Goal: Find specific page/section: Find specific page/section

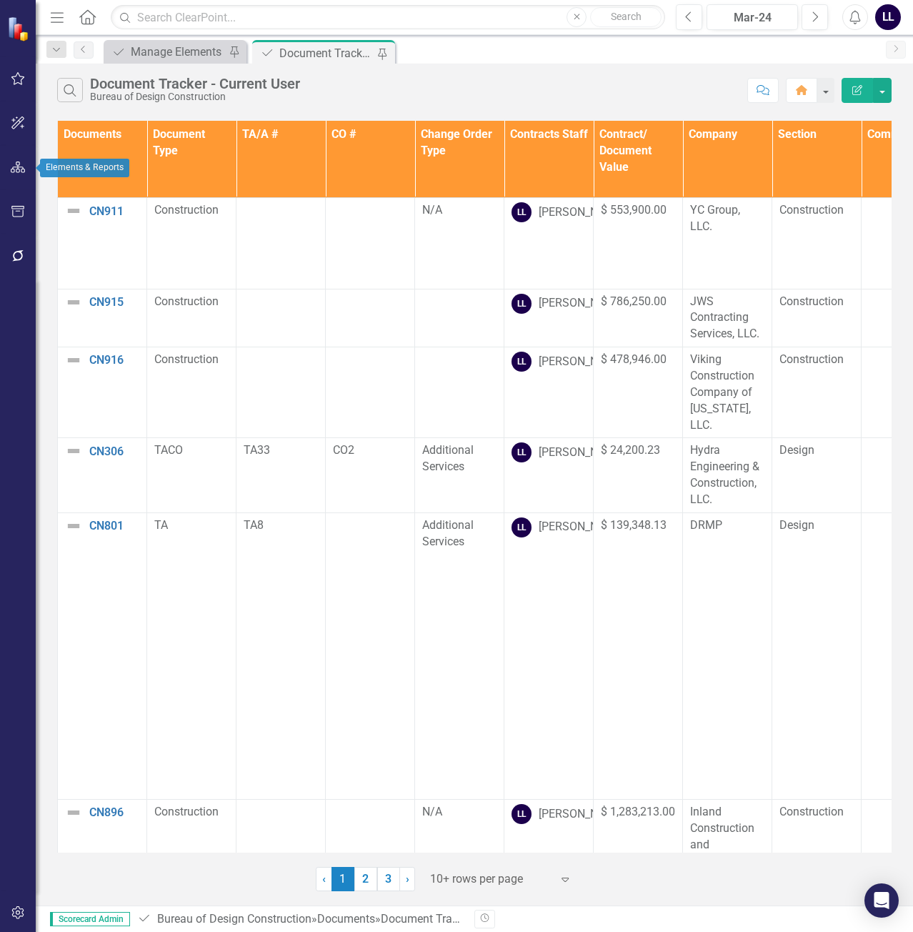
click at [15, 168] on icon "button" at bounding box center [18, 166] width 15 height 11
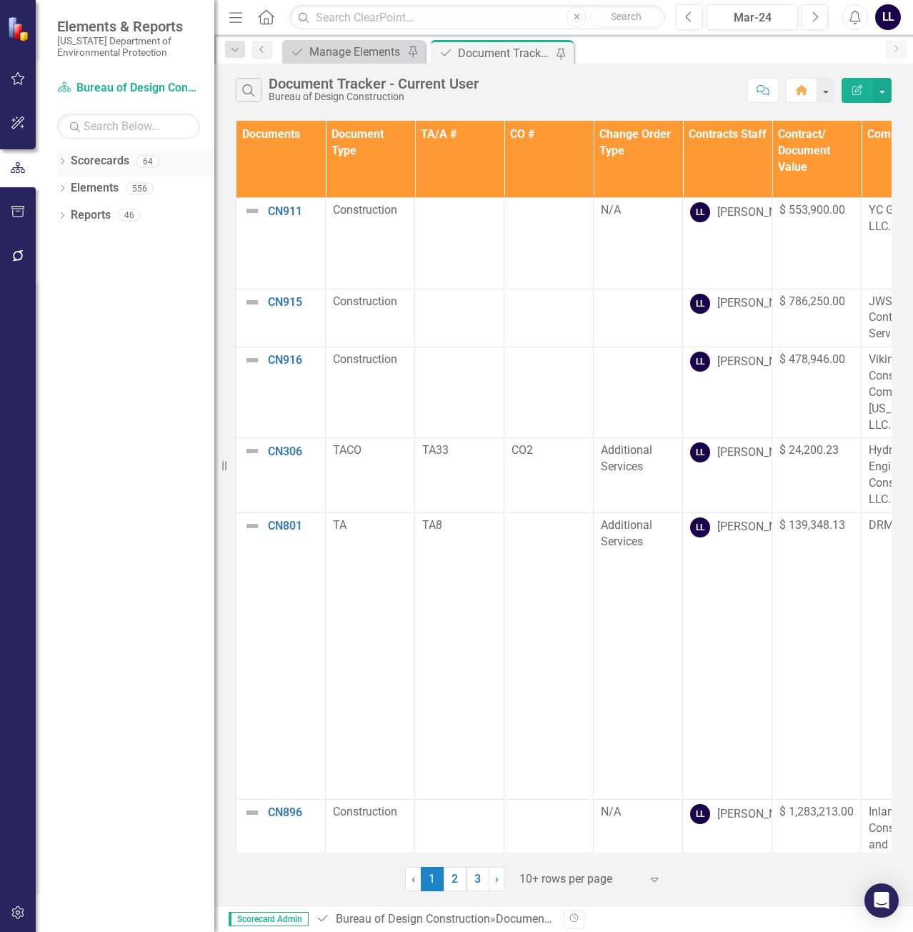
click at [63, 161] on icon "Dropdown" at bounding box center [62, 163] width 10 height 8
click at [16, 80] on icon "button" at bounding box center [18, 78] width 15 height 11
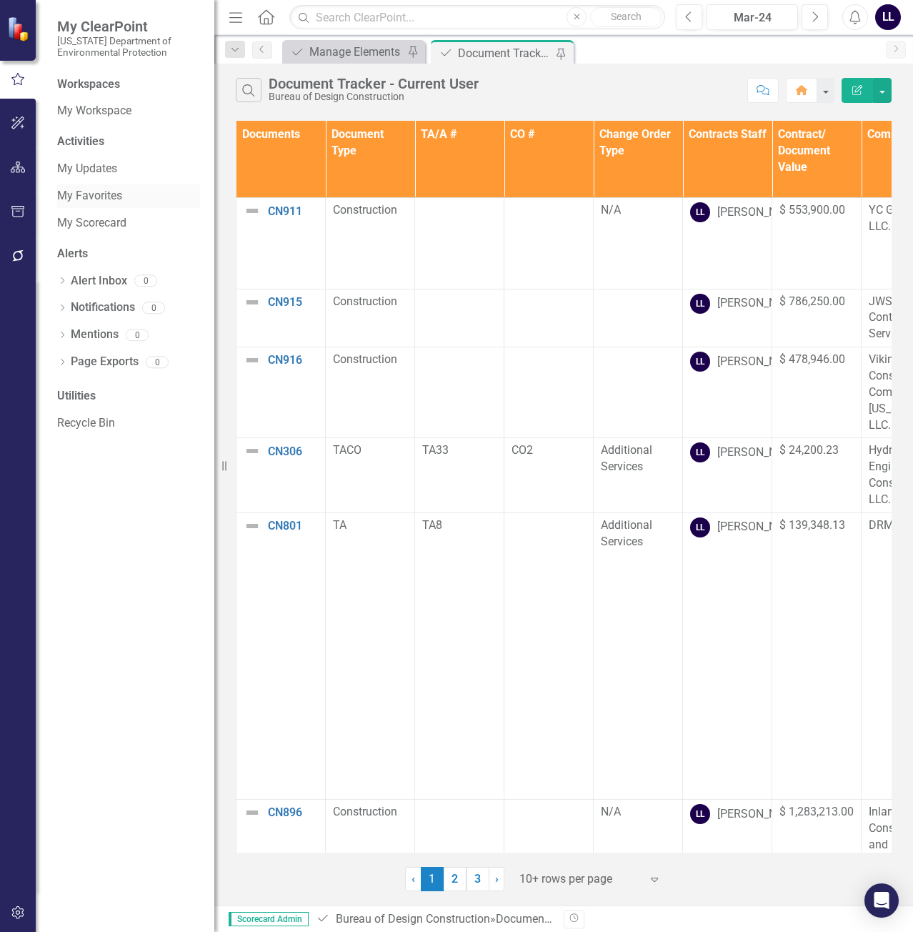
click at [106, 191] on link "My Favorites" at bounding box center [128, 196] width 143 height 16
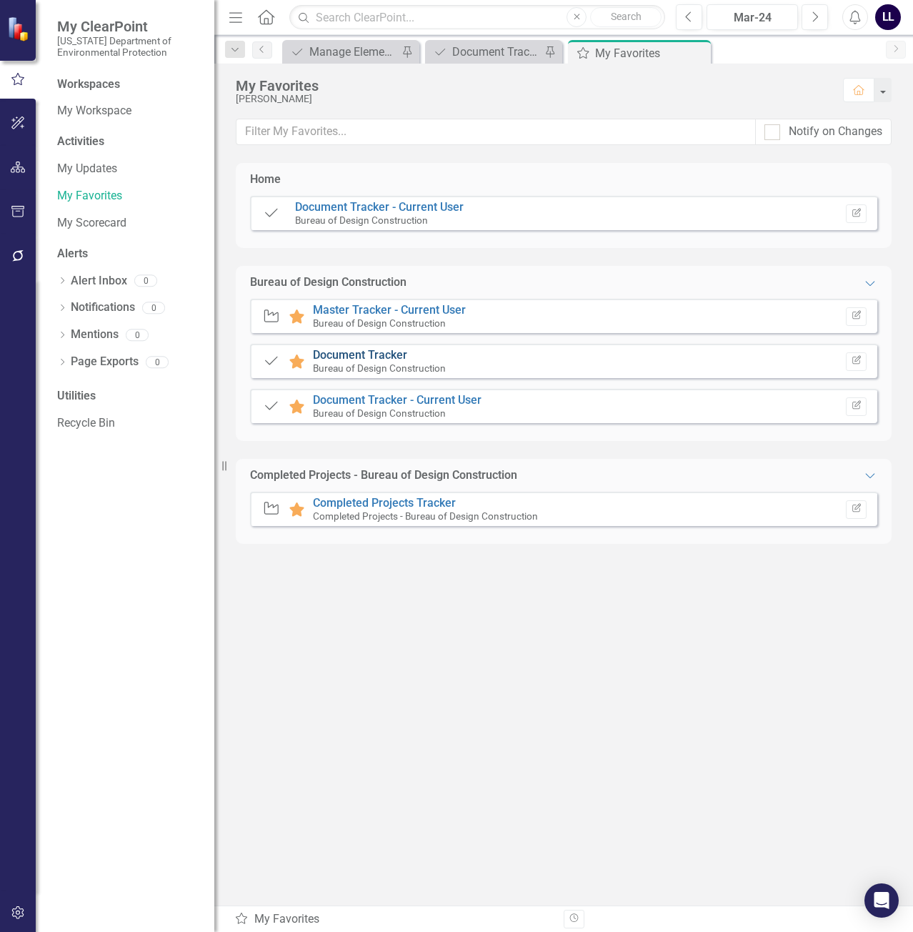
click at [373, 354] on link "Document Tracker" at bounding box center [360, 355] width 94 height 14
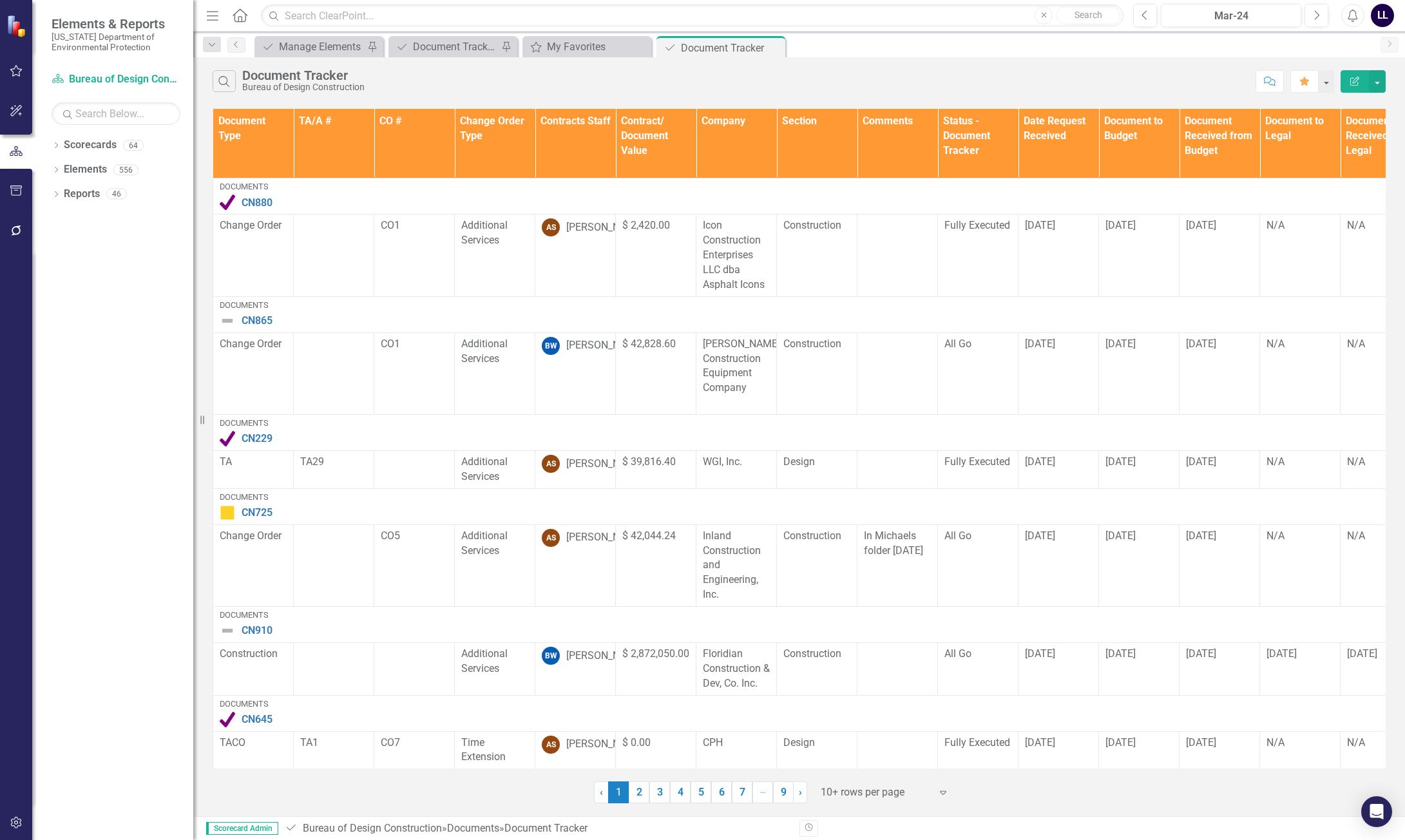
click at [590, 152] on th "Contracts Staff" at bounding box center [575, 143] width 80 height 69
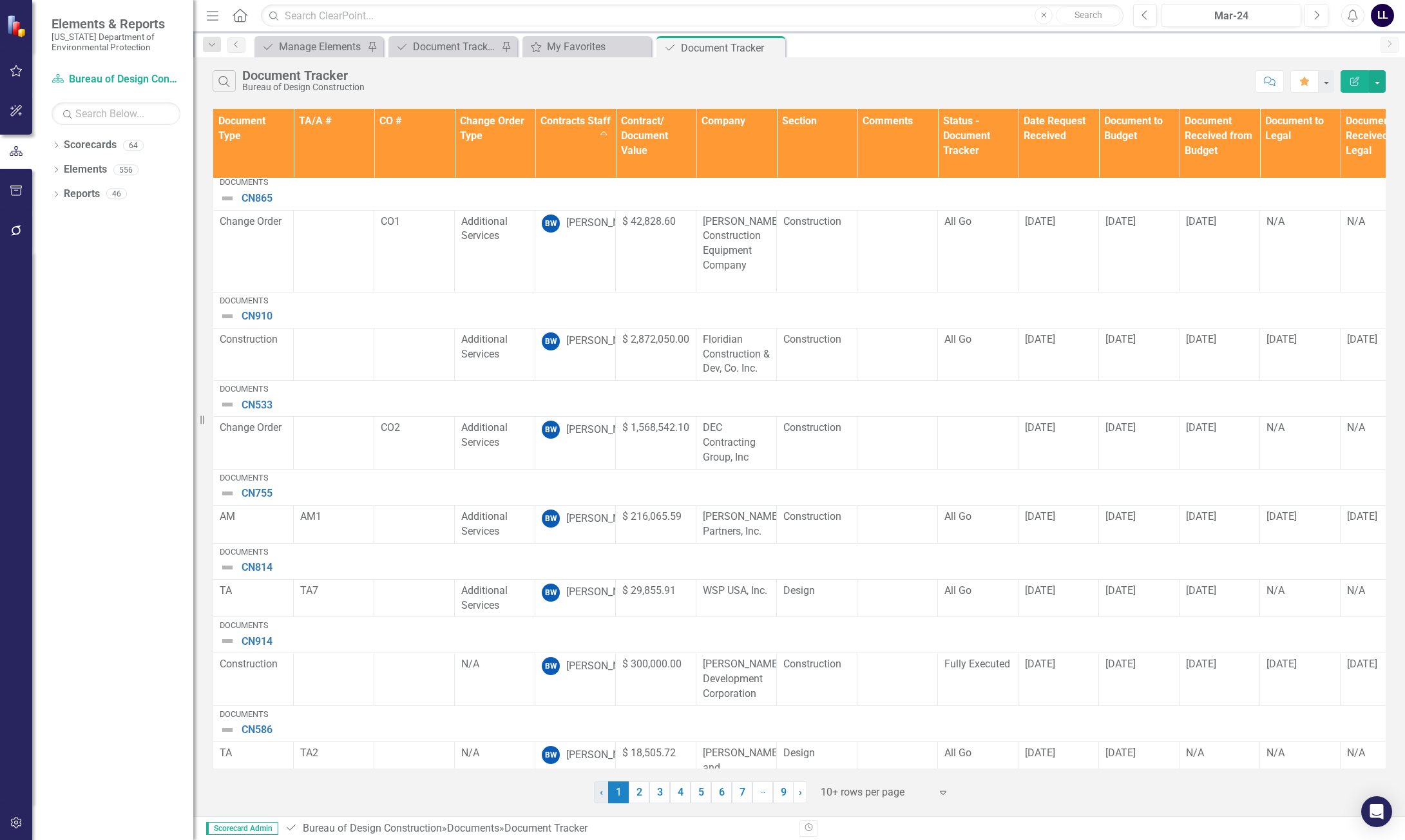
scroll to position [306, 0]
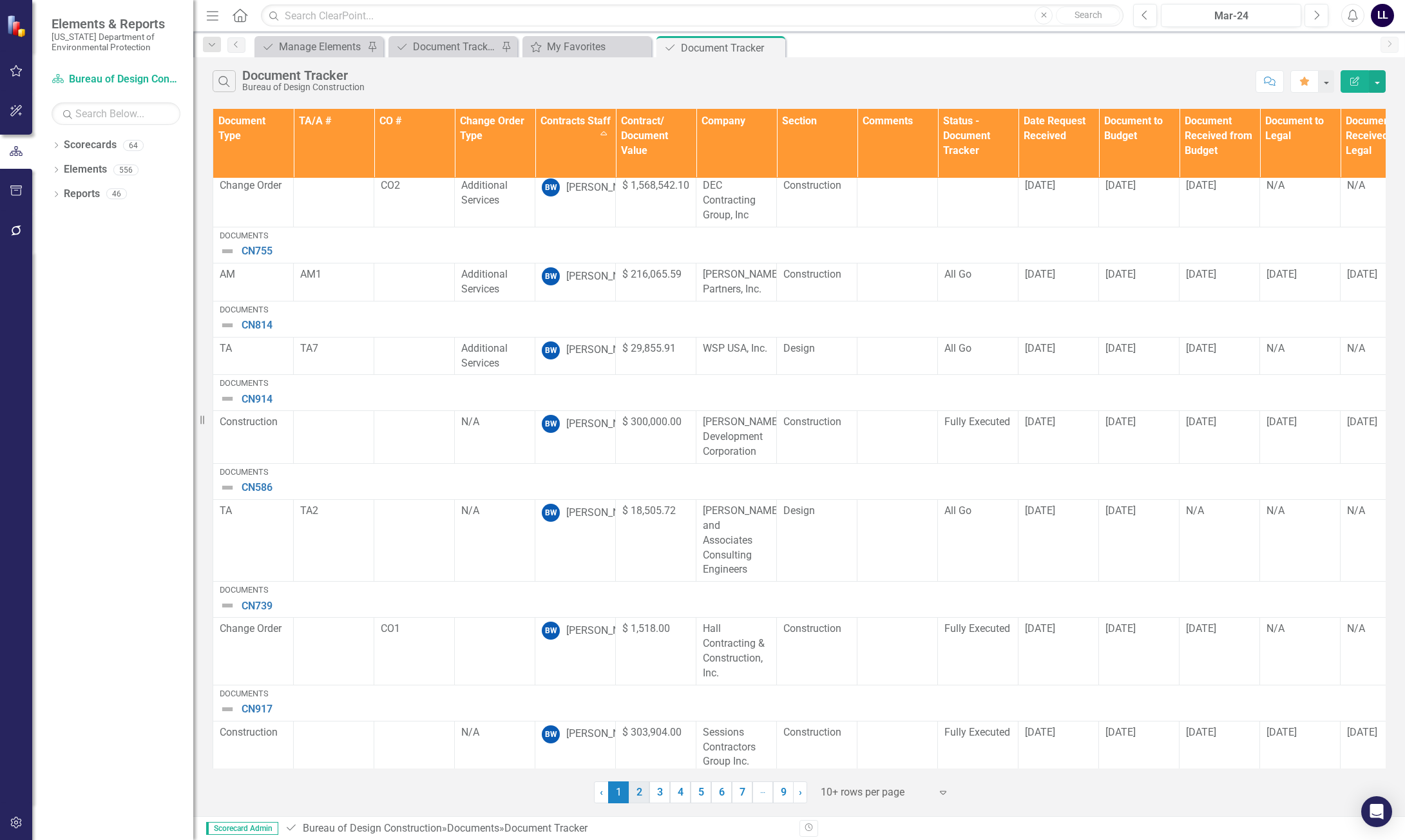
click at [639, 798] on link "2" at bounding box center [638, 792] width 21 height 22
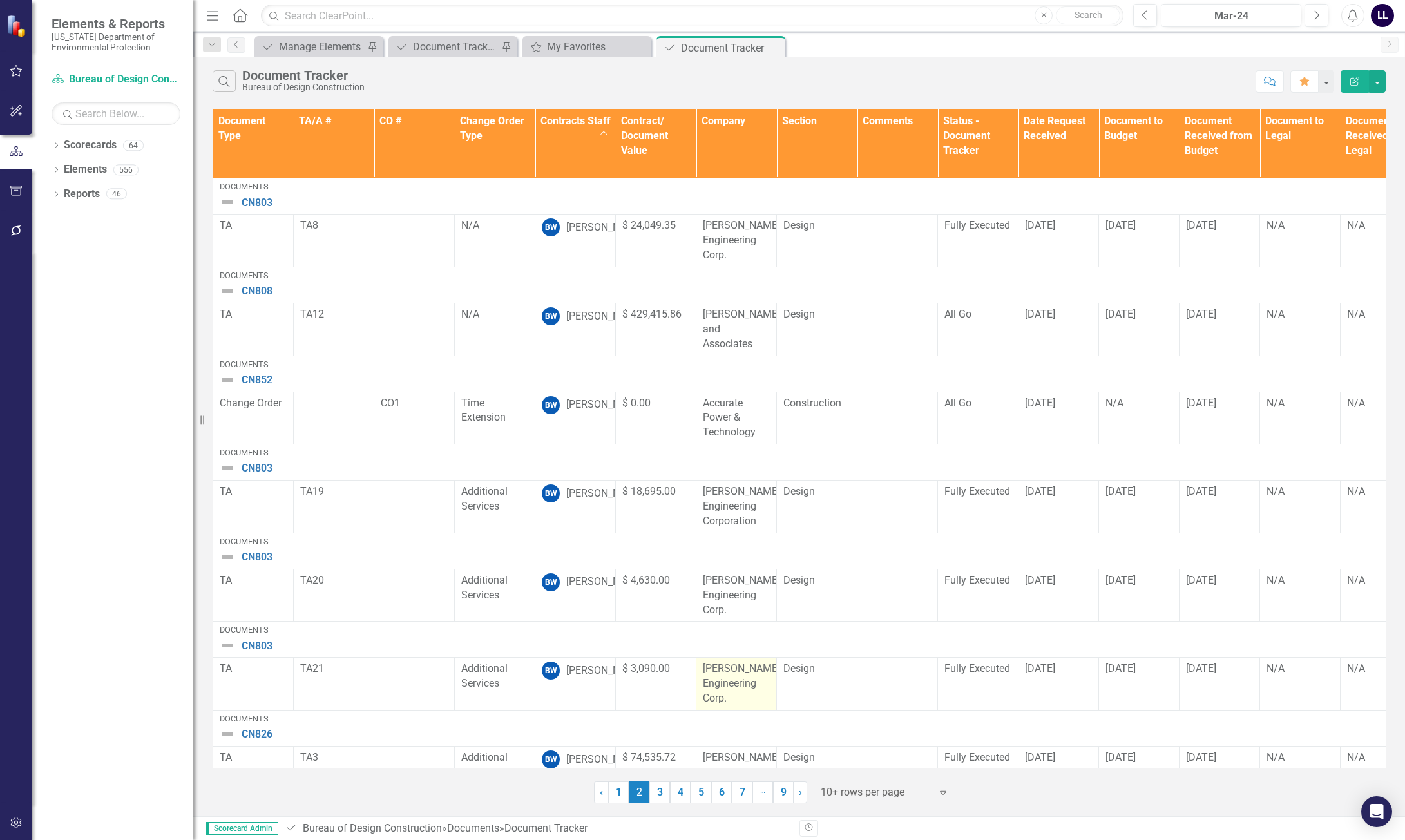
scroll to position [277, 0]
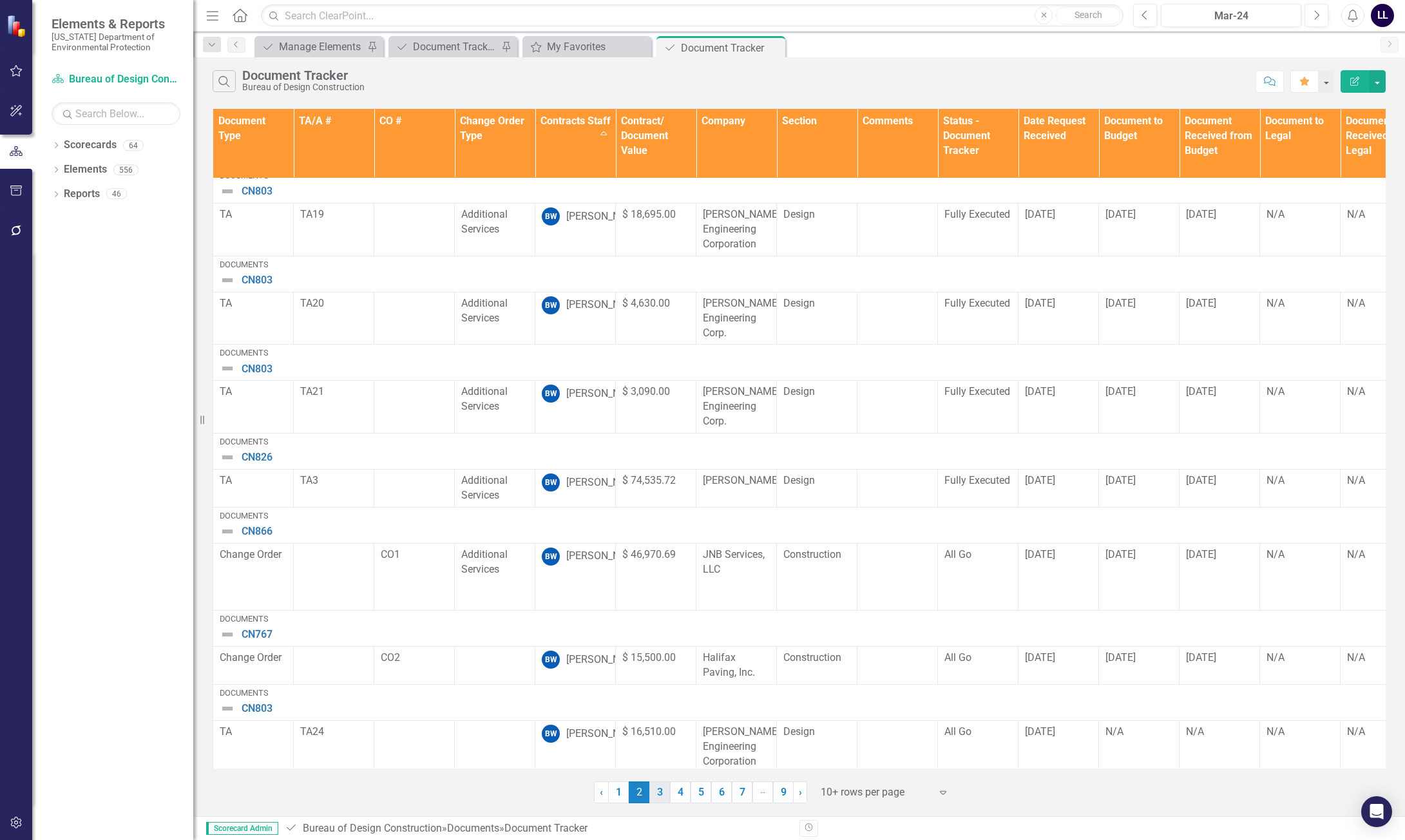
click at [666, 798] on link "3" at bounding box center [659, 792] width 21 height 22
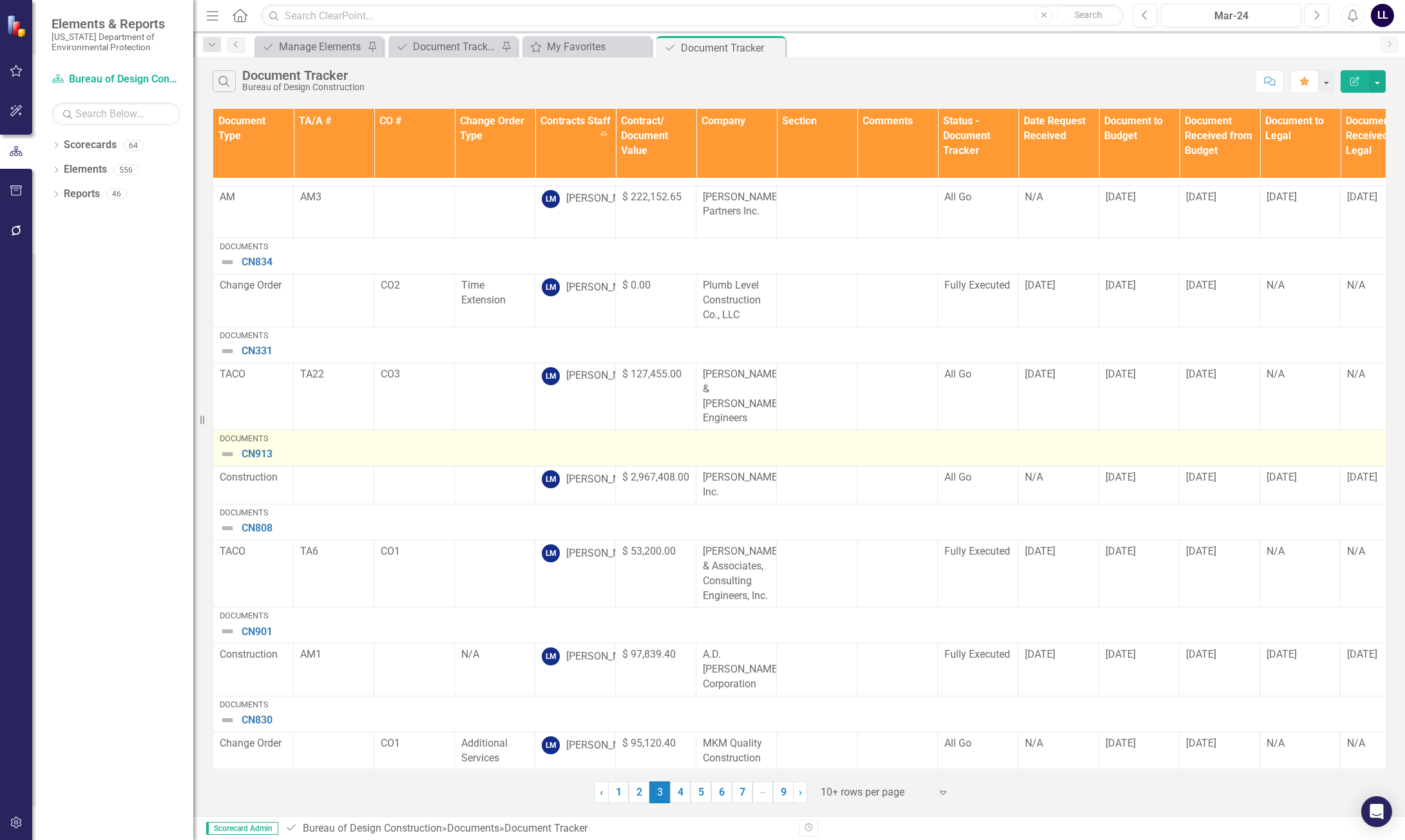
scroll to position [291, 0]
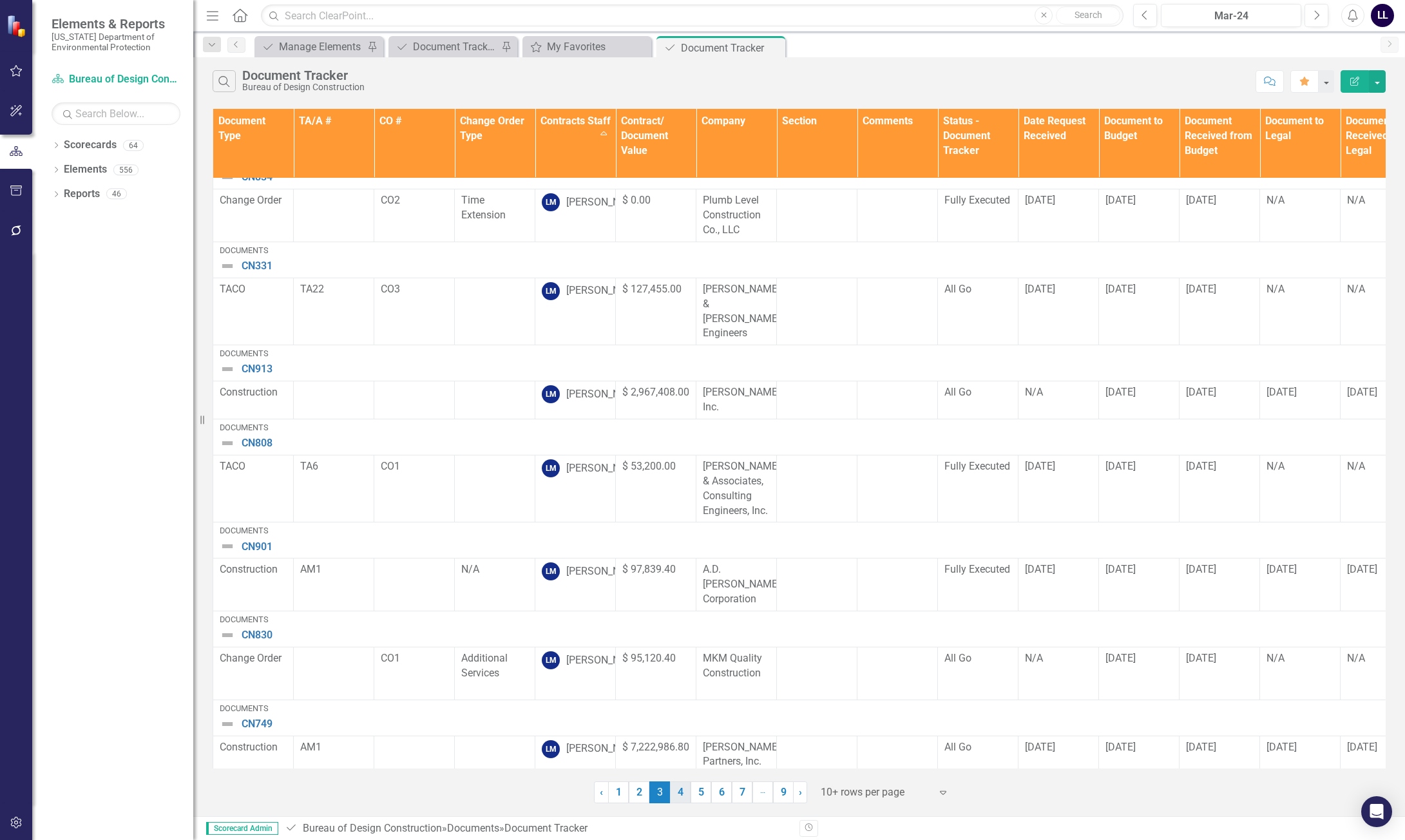
click at [683, 790] on link "4" at bounding box center [680, 792] width 21 height 22
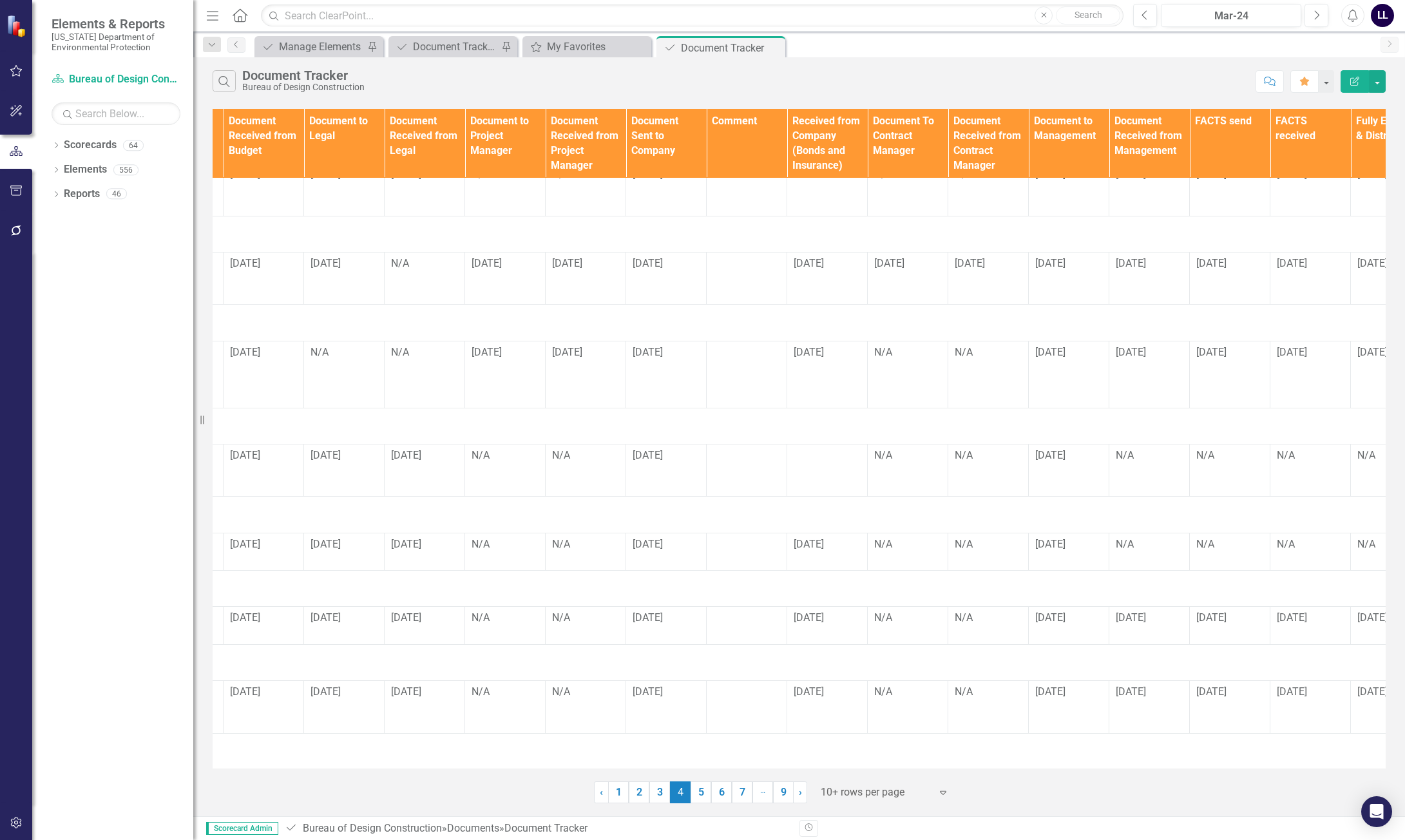
scroll to position [258, 1092]
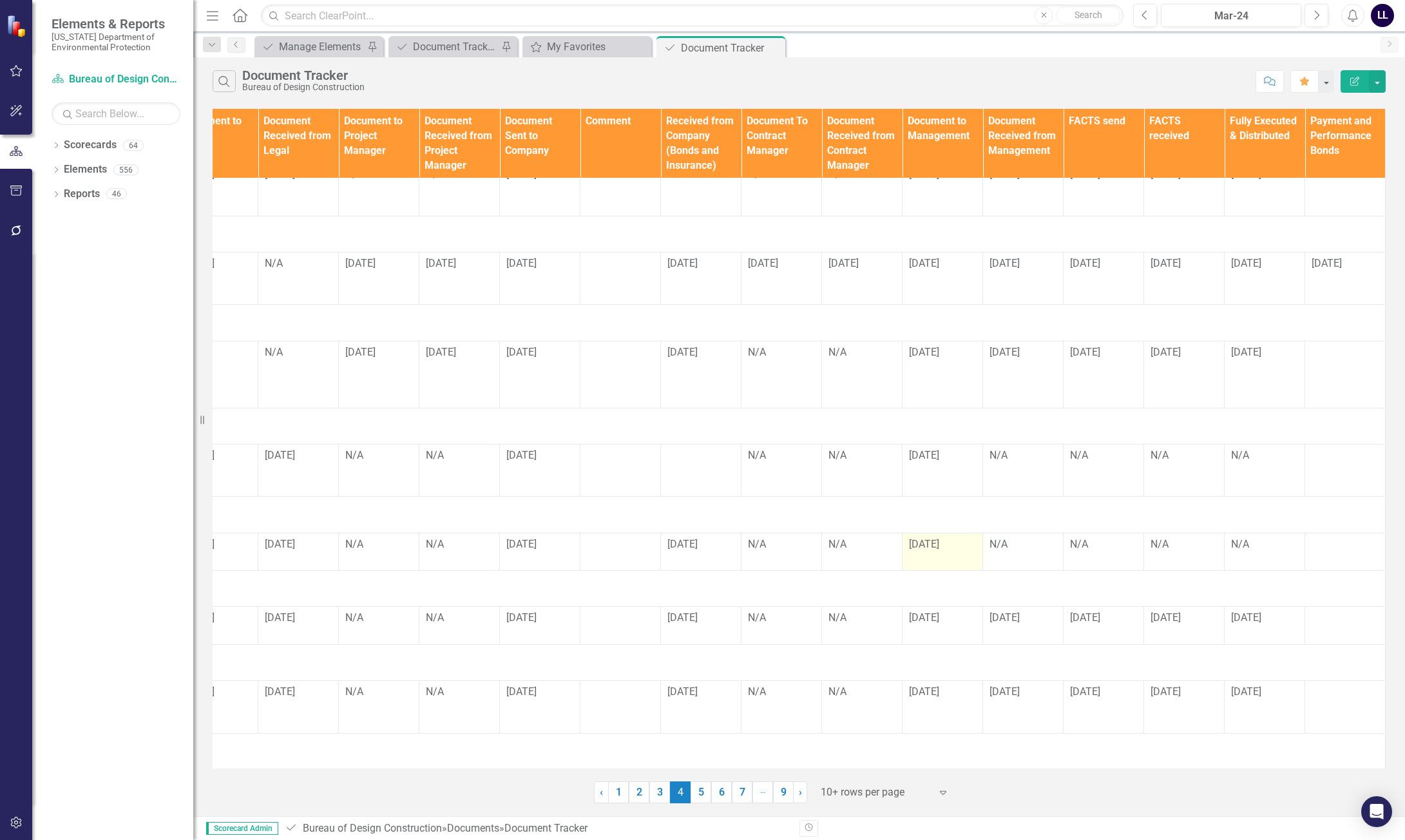
click at [822, 537] on div "[DATE]" at bounding box center [942, 544] width 67 height 15
click at [822, 538] on td "N/A" at bounding box center [1023, 552] width 80 height 38
click at [822, 539] on td "[DATE]" at bounding box center [942, 552] width 80 height 38
click at [822, 541] on td "N/A" at bounding box center [1023, 552] width 80 height 38
click at [822, 543] on td "N/A" at bounding box center [1104, 552] width 80 height 38
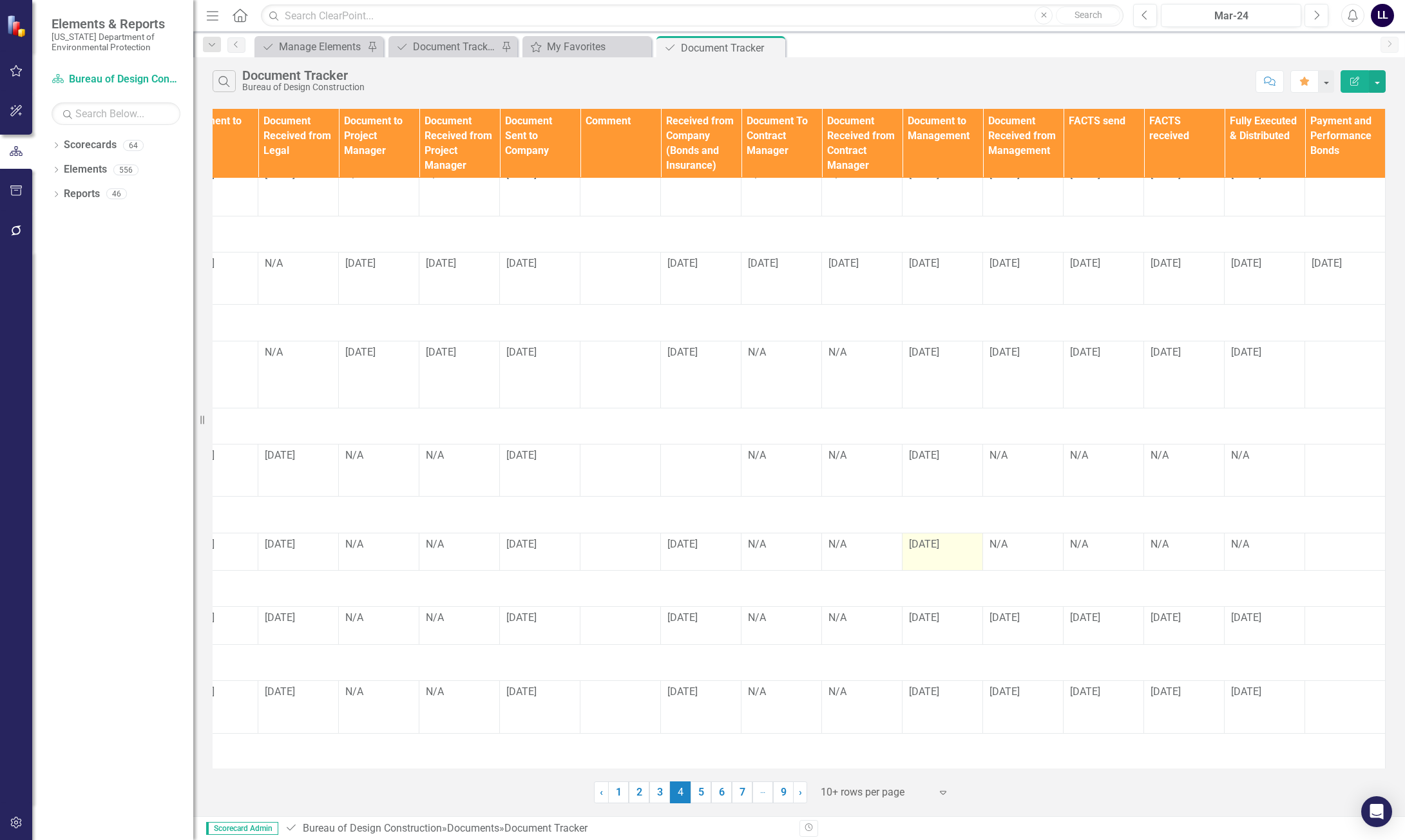
click at [822, 553] on td "[DATE]" at bounding box center [942, 552] width 80 height 38
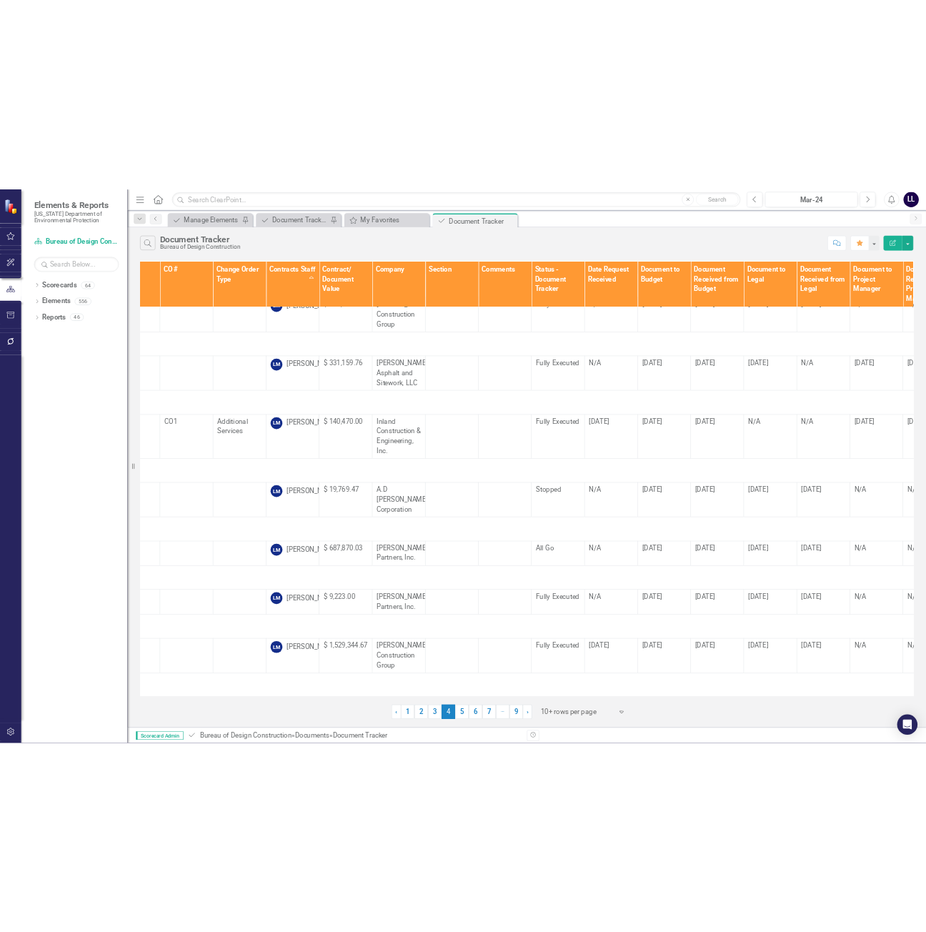
scroll to position [286, 0]
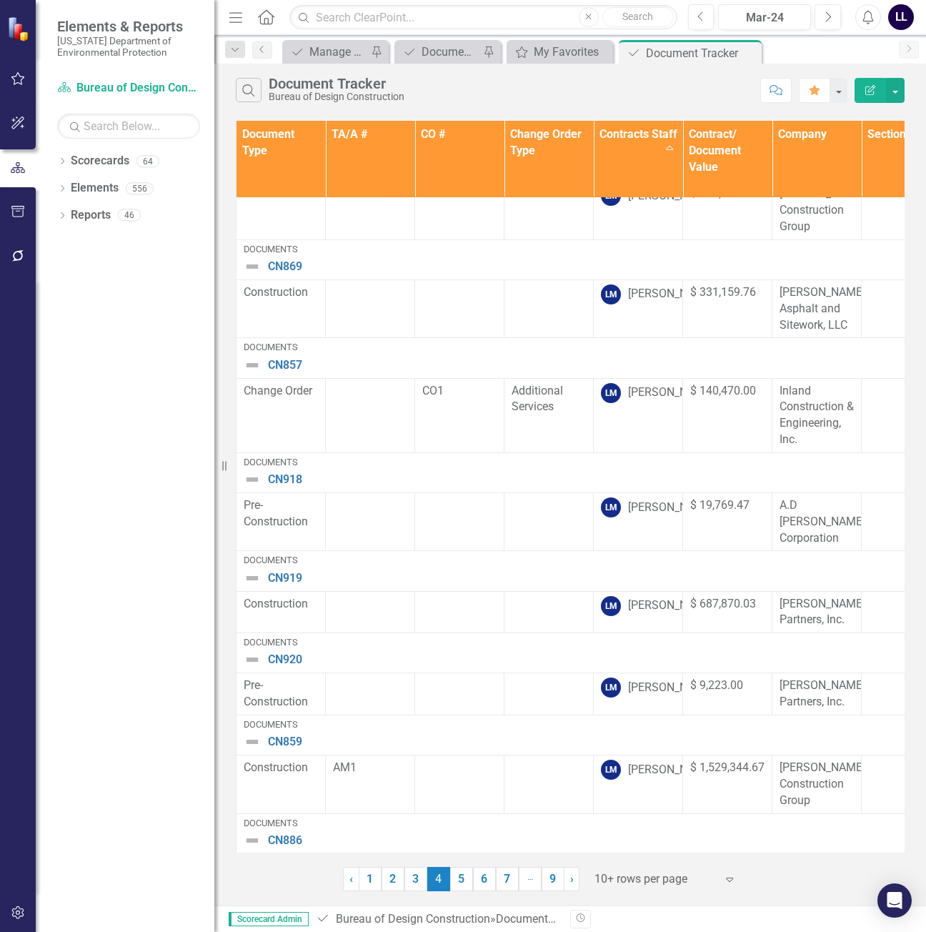
click at [234, 17] on icon "button" at bounding box center [235, 17] width 13 height 10
